Goal: Task Accomplishment & Management: Manage account settings

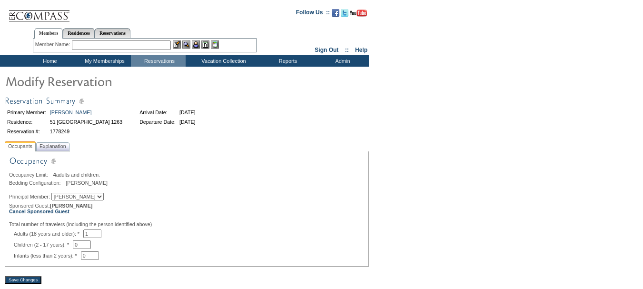
click at [40, 214] on b "Cancel Sponsored Guest" at bounding box center [39, 211] width 60 height 6
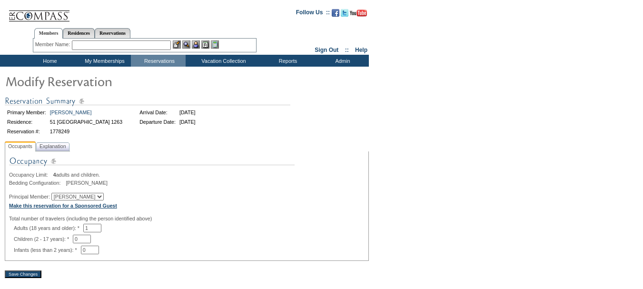
click at [77, 208] on b "Make this reservation for a Sponsored Guest" at bounding box center [63, 206] width 108 height 6
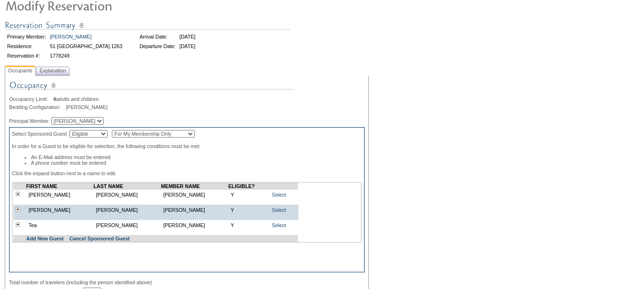
scroll to position [95, 0]
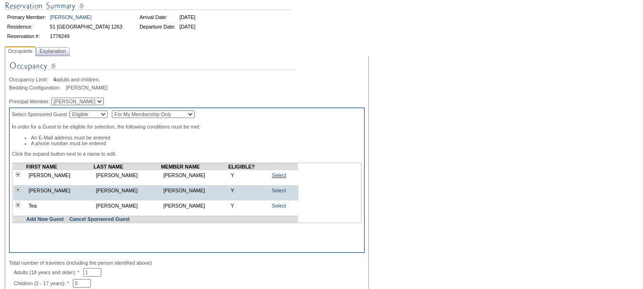
click at [274, 178] on link "Select" at bounding box center [279, 175] width 14 height 6
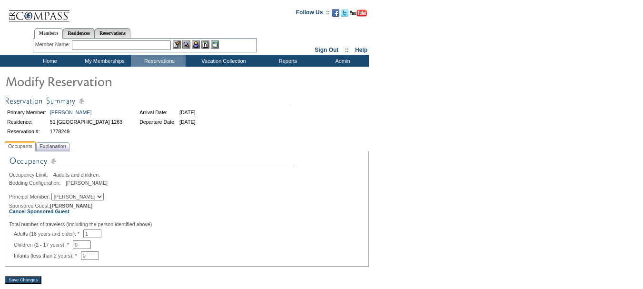
click at [63, 214] on b "Cancel Sponsored Guest" at bounding box center [39, 211] width 60 height 6
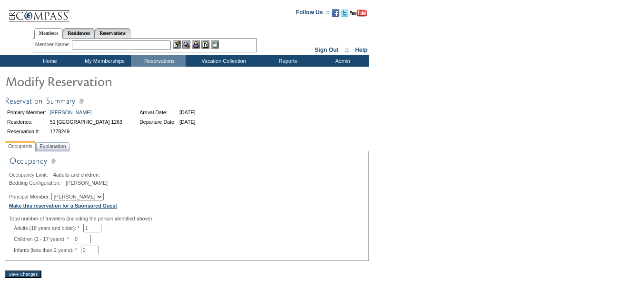
click at [109, 208] on b "Make this reservation for a Sponsored Guest" at bounding box center [63, 206] width 108 height 6
